Goal: Transaction & Acquisition: Register for event/course

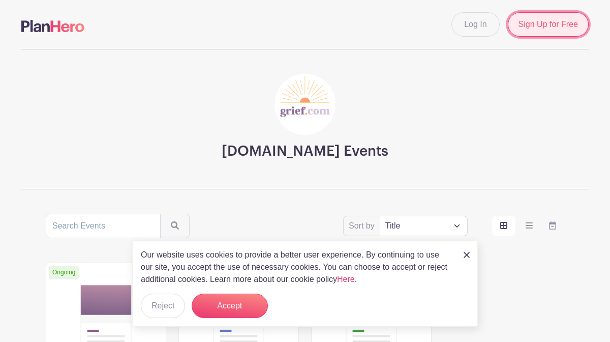
click at [552, 25] on link "Sign Up for Free" at bounding box center [548, 24] width 81 height 24
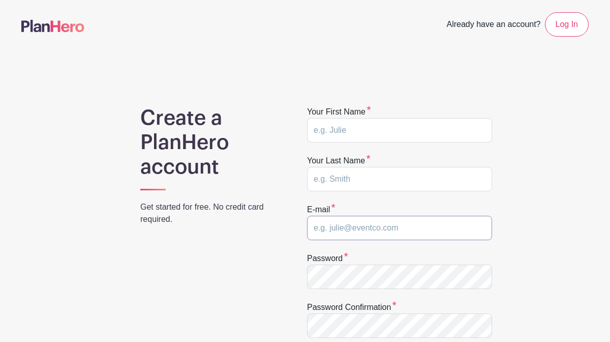
type input "[EMAIL_ADDRESS][DOMAIN_NAME]"
click at [356, 134] on input "text" at bounding box center [399, 130] width 185 height 24
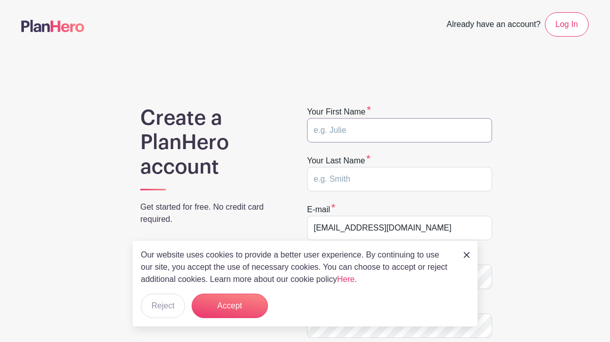
type input "[PERSON_NAME]"
click at [371, 173] on input "text" at bounding box center [399, 179] width 185 height 24
type input "[PERSON_NAME]"
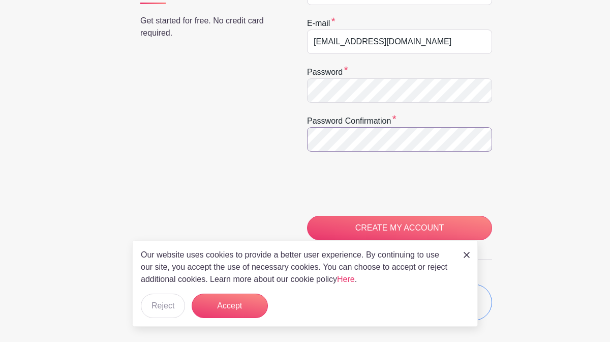
scroll to position [199, 0]
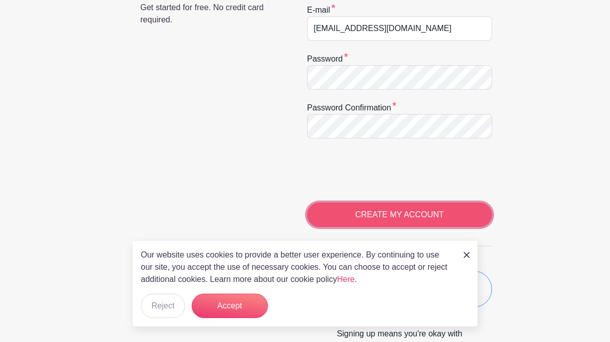
click at [354, 211] on input "CREATE MY ACCOUNT" at bounding box center [399, 214] width 185 height 24
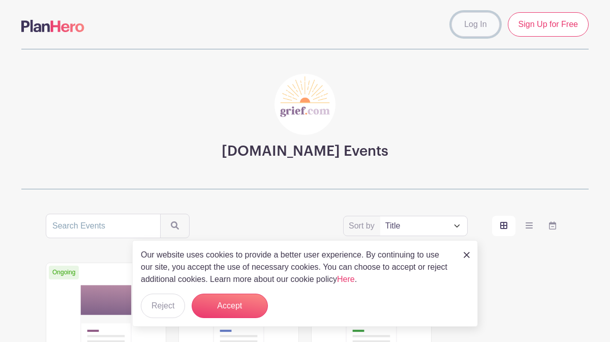
click at [474, 24] on link "Log In" at bounding box center [475, 24] width 48 height 24
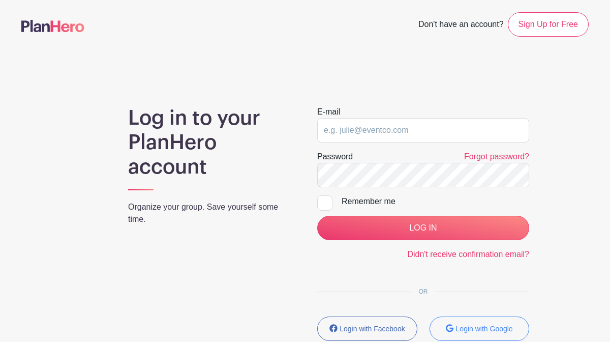
type input "[EMAIL_ADDRESS][DOMAIN_NAME]"
click at [326, 203] on div at bounding box center [324, 202] width 15 height 15
click at [324, 202] on input "Remember me" at bounding box center [320, 198] width 7 height 7
checkbox input "true"
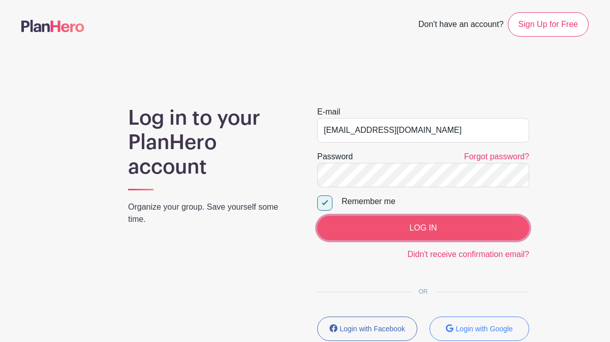
click at [397, 225] on input "LOG IN" at bounding box center [423, 228] width 212 height 24
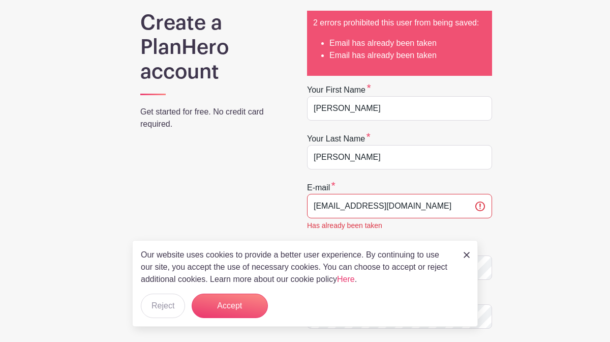
scroll to position [99, 0]
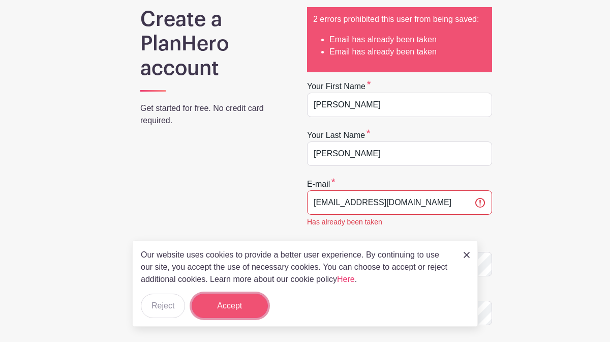
click at [231, 310] on button "Accept" at bounding box center [230, 305] width 76 height 24
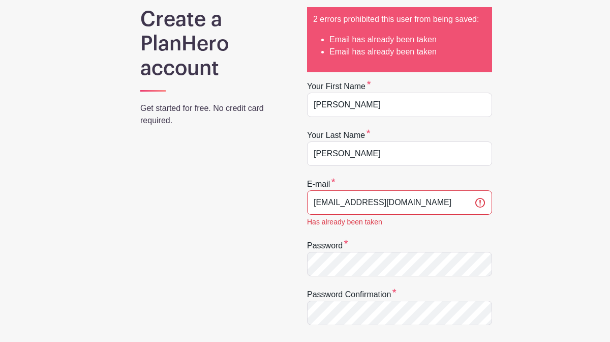
click at [525, 165] on div "Create a PlanHero account Get started for free. No credit card required. 2 erro…" at bounding box center [304, 278] width 567 height 543
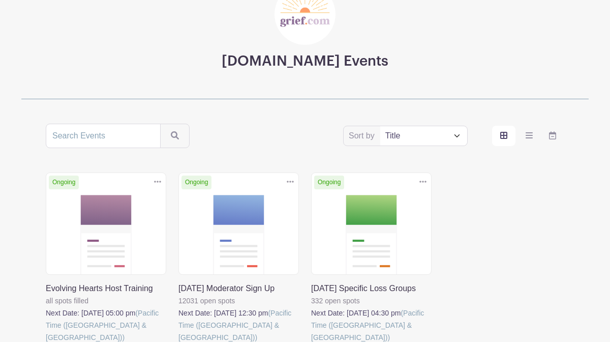
scroll to position [160, 0]
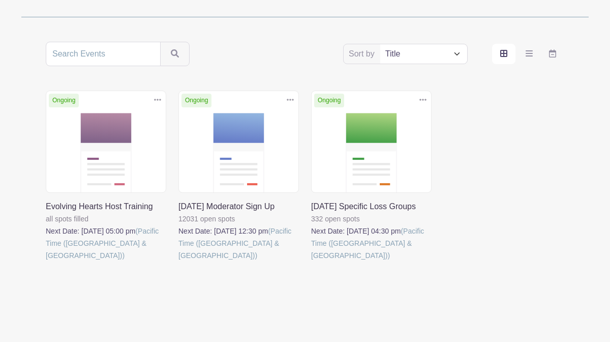
click at [311, 261] on link at bounding box center [311, 261] width 0 height 0
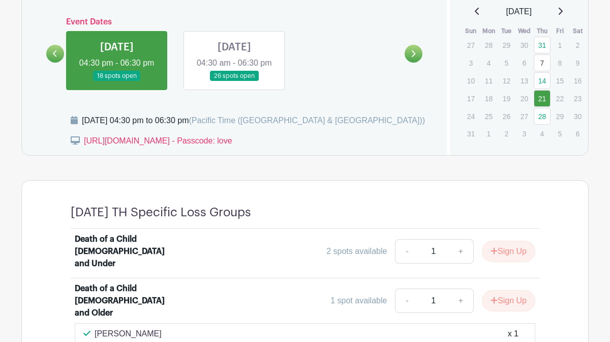
scroll to position [460, 0]
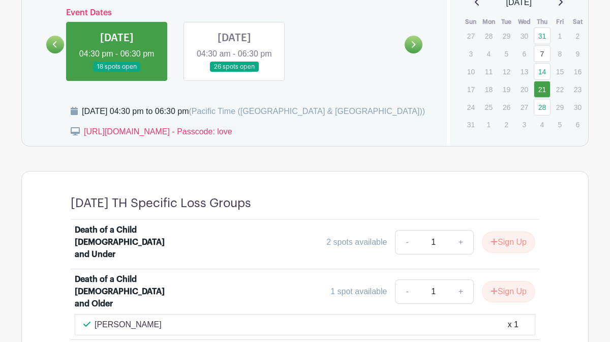
click at [117, 72] on link at bounding box center [117, 72] width 0 height 0
click at [542, 89] on link "21" at bounding box center [542, 89] width 17 height 17
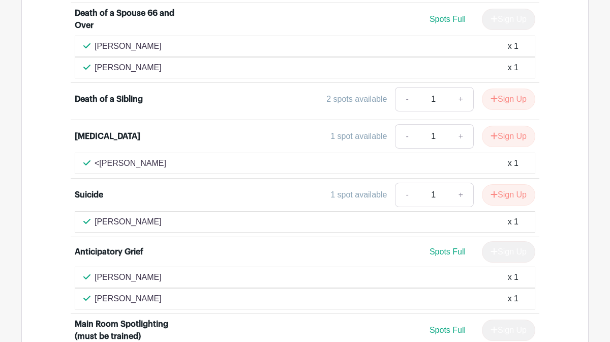
scroll to position [874, 0]
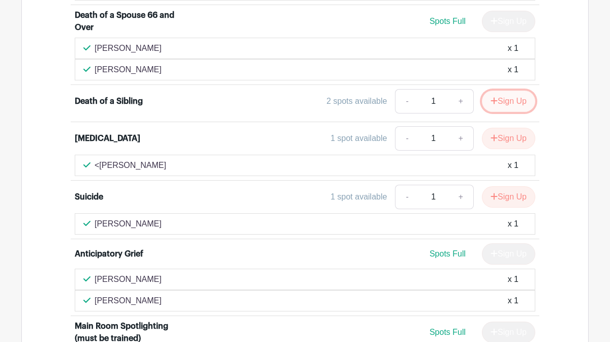
click at [511, 94] on button "Sign Up" at bounding box center [508, 100] width 53 height 21
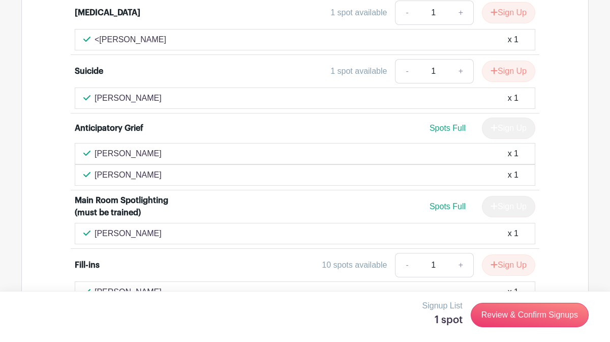
scroll to position [1000, 0]
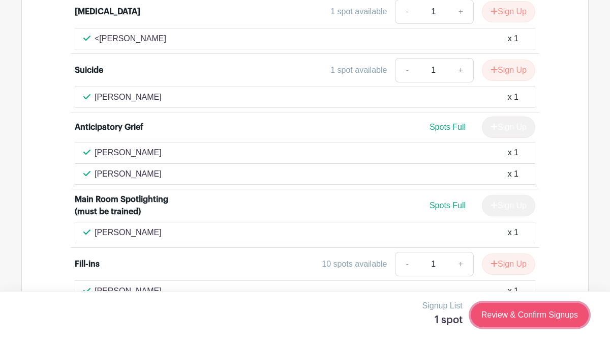
click at [513, 315] on link "Review & Confirm Signups" at bounding box center [530, 314] width 118 height 24
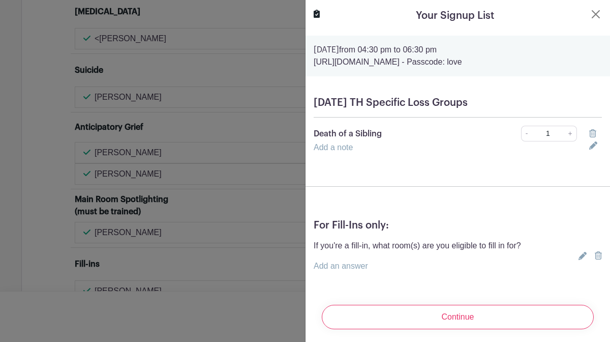
click at [357, 149] on div "Add a note" at bounding box center [446, 147] width 276 height 12
click at [349, 148] on link "Add a note" at bounding box center [333, 147] width 39 height 9
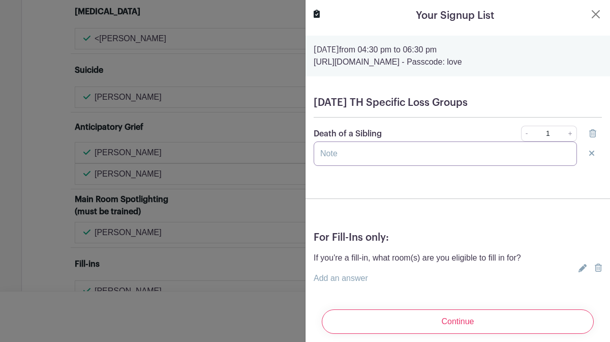
click at [320, 155] on input "text" at bounding box center [445, 153] width 263 height 24
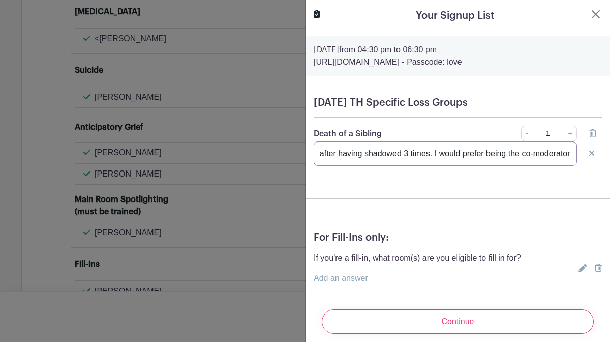
scroll to position [0, 120]
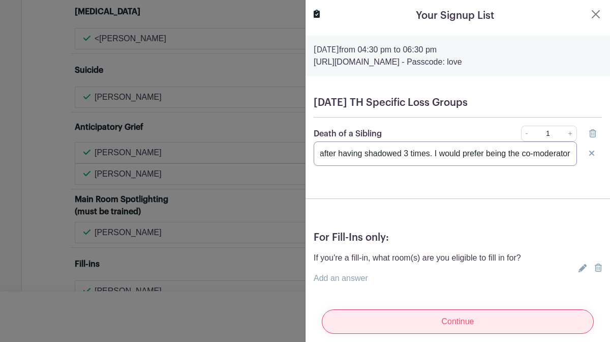
type input "This is my first time moderating after having shadowed 3 times. I would prefer …"
click at [459, 315] on input "Continue" at bounding box center [458, 321] width 272 height 24
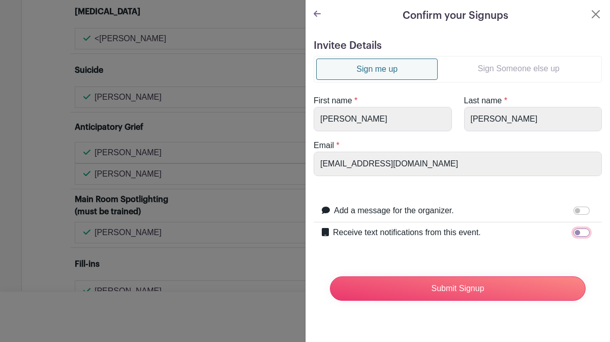
drag, startPoint x: 577, startPoint y: 231, endPoint x: 593, endPoint y: 232, distance: 15.3
click at [593, 232] on div at bounding box center [583, 232] width 20 height 12
drag, startPoint x: 577, startPoint y: 231, endPoint x: 592, endPoint y: 233, distance: 15.3
click at [592, 233] on div at bounding box center [583, 232] width 20 height 12
drag, startPoint x: 575, startPoint y: 232, endPoint x: 603, endPoint y: 233, distance: 27.5
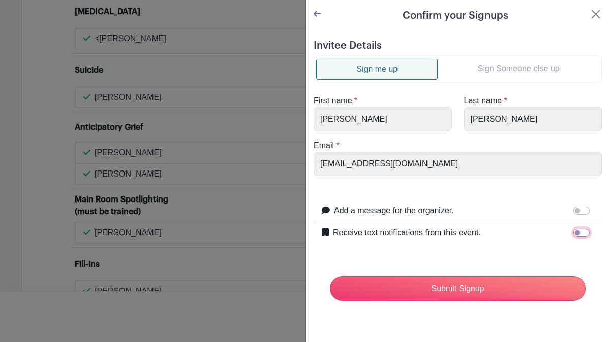
click at [603, 233] on div "Invitee Details Sign me up Sign Someone else up First name * Ladona Last name *…" at bounding box center [458, 178] width 305 height 293
drag, startPoint x: 576, startPoint y: 232, endPoint x: 589, endPoint y: 235, distance: 13.2
click at [590, 234] on div at bounding box center [583, 232] width 20 height 12
click at [582, 231] on input "Receive text notifications from this event." at bounding box center [581, 232] width 16 height 8
checkbox input "true"
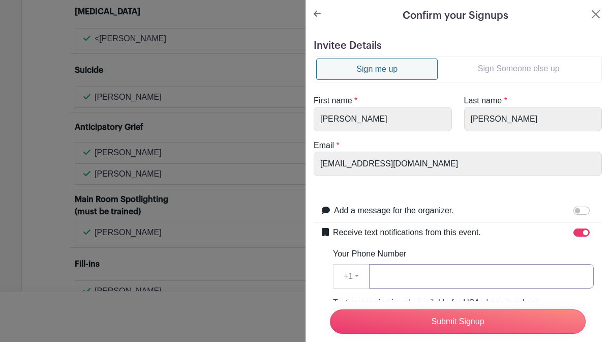
click at [405, 275] on input "Your Phone Number" at bounding box center [481, 276] width 225 height 24
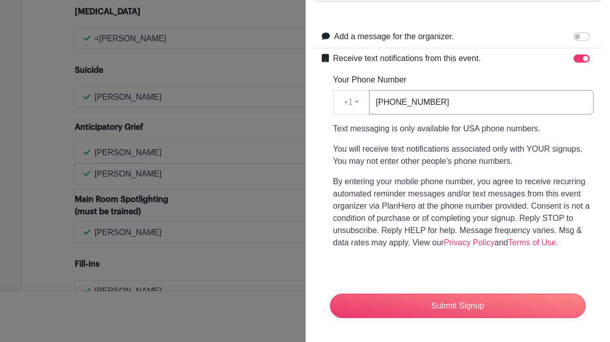
scroll to position [174, 0]
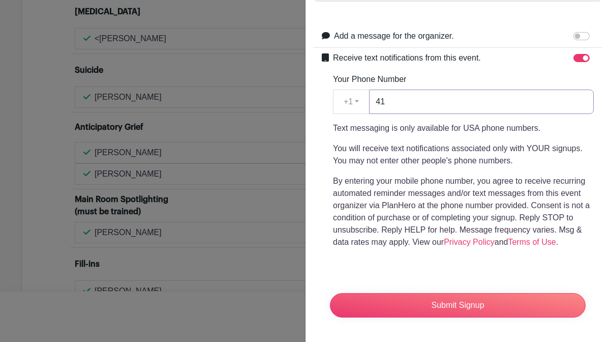
type input "4"
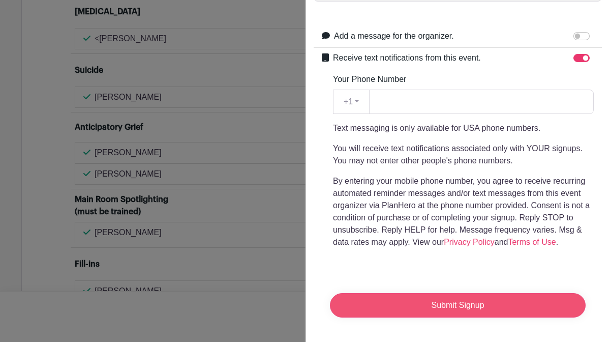
click at [469, 306] on input "Submit Signup" at bounding box center [458, 305] width 256 height 24
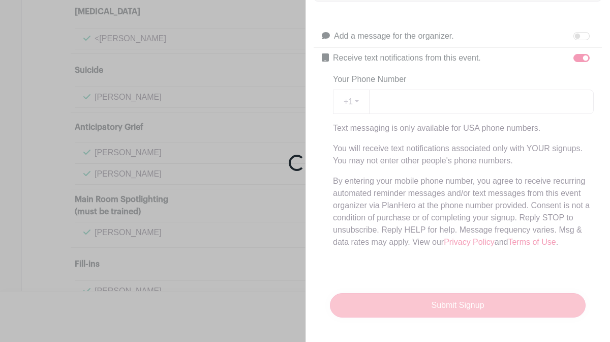
scroll to position [1034, 0]
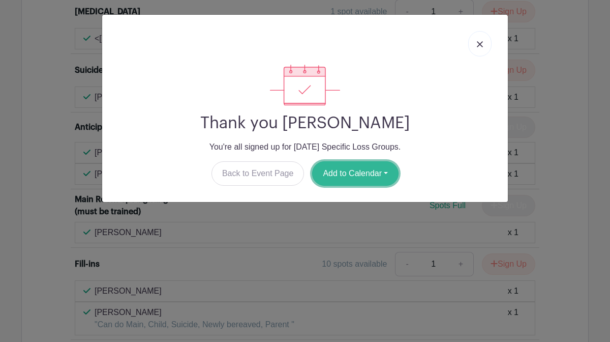
click at [361, 174] on button "Add to Calendar" at bounding box center [355, 173] width 86 height 24
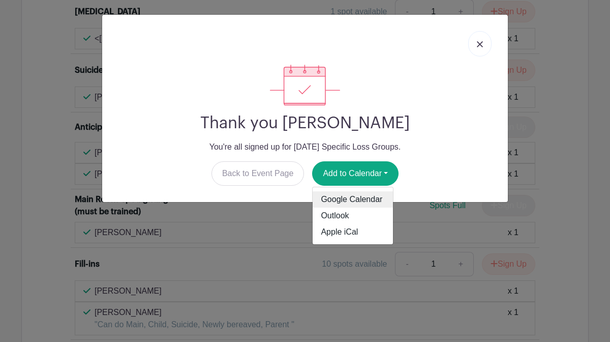
click at [360, 197] on link "Google Calendar" at bounding box center [353, 199] width 80 height 16
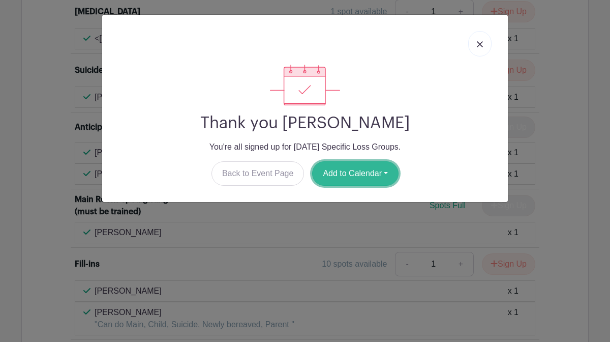
click at [360, 171] on button "Add to Calendar" at bounding box center [355, 173] width 86 height 24
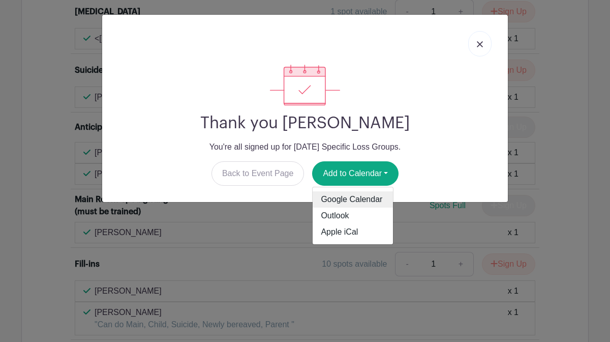
click at [360, 196] on link "Google Calendar" at bounding box center [353, 199] width 80 height 16
